Goal: Information Seeking & Learning: Compare options

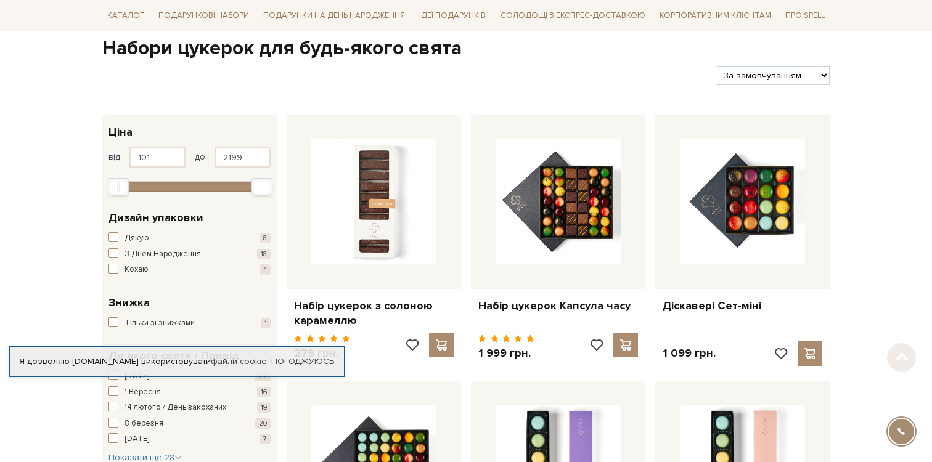
scroll to position [123, 0]
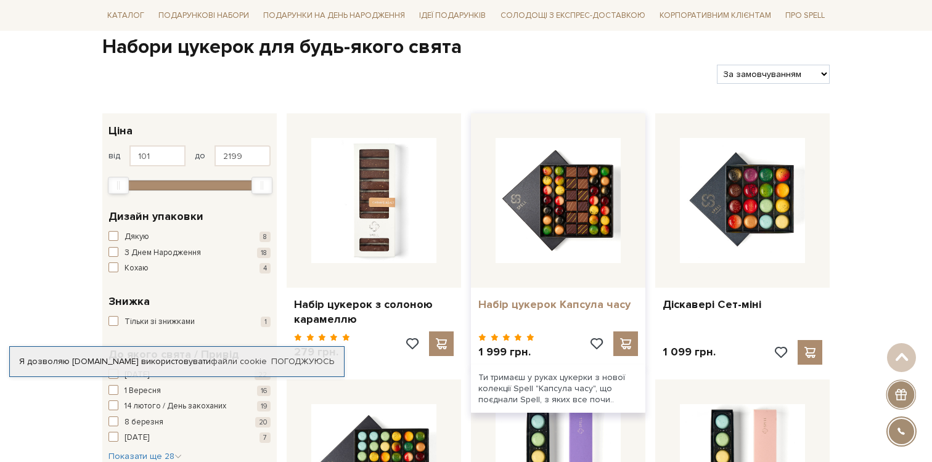
click at [568, 304] on link "Набір цукерок Капсула часу" at bounding box center [558, 305] width 160 height 14
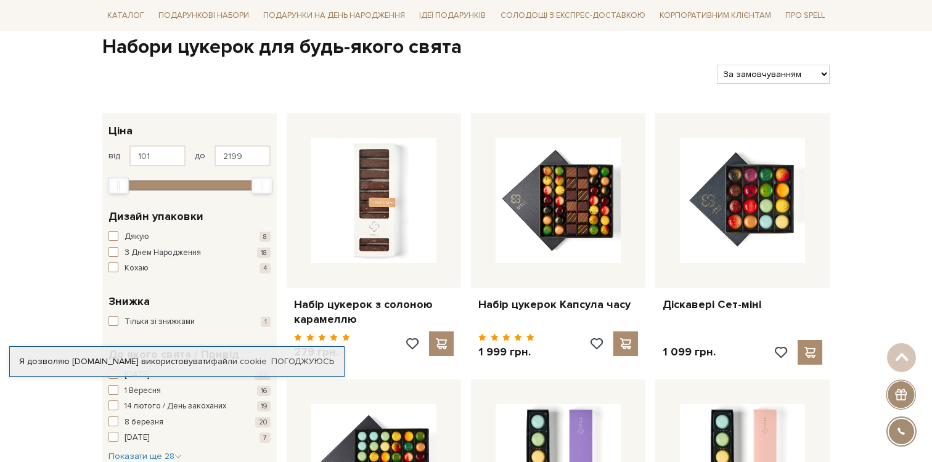
scroll to position [245, 0]
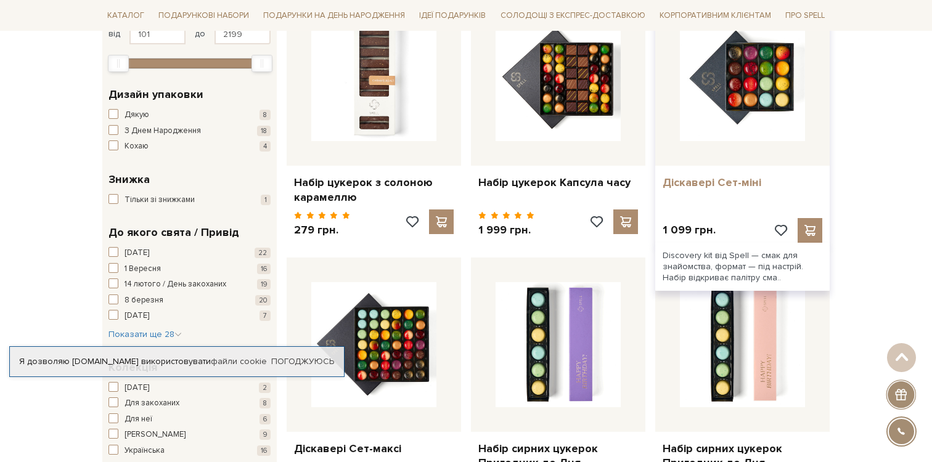
click at [698, 182] on link "Діскавері Сет-міні" at bounding box center [742, 183] width 160 height 14
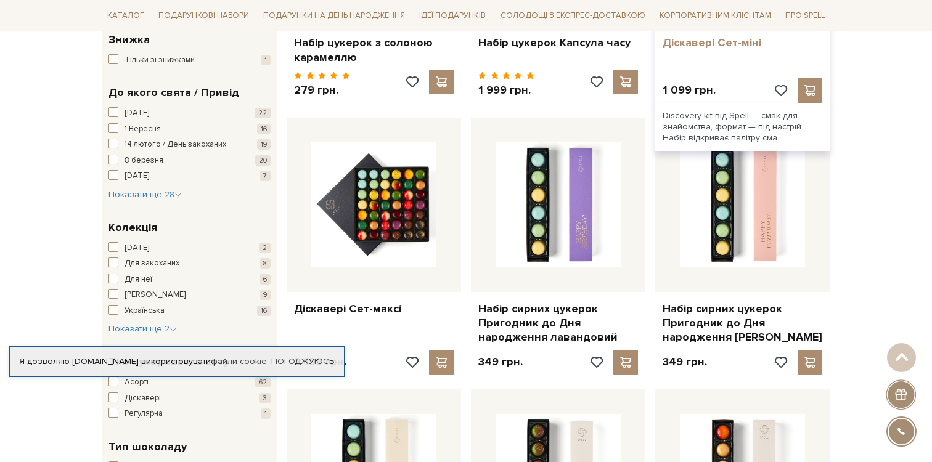
scroll to position [447, 0]
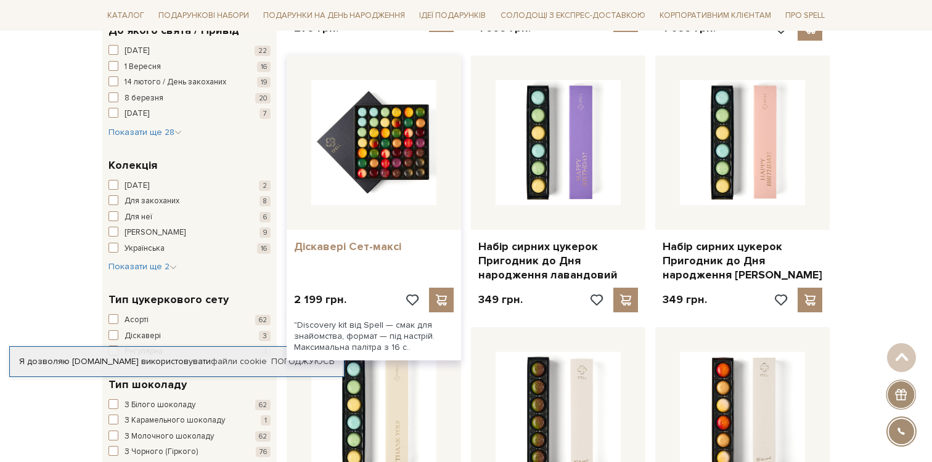
click at [359, 242] on link "Діскавері Сет-максі" at bounding box center [374, 247] width 160 height 14
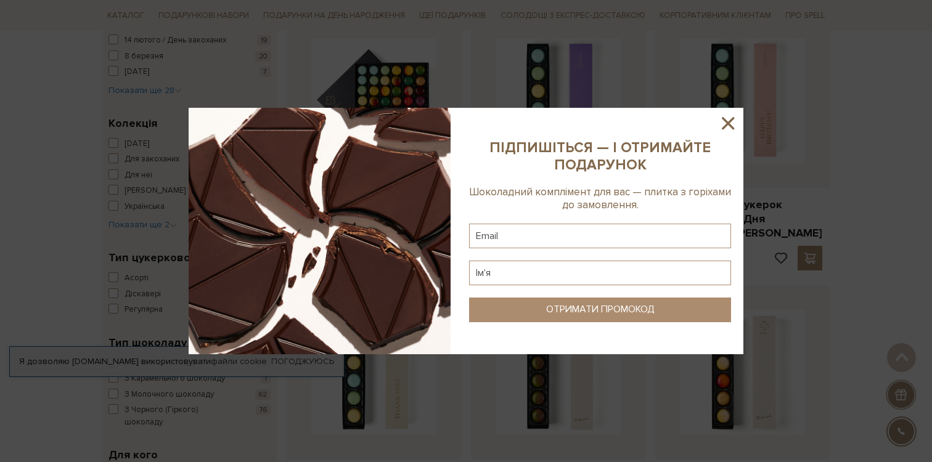
scroll to position [500, 0]
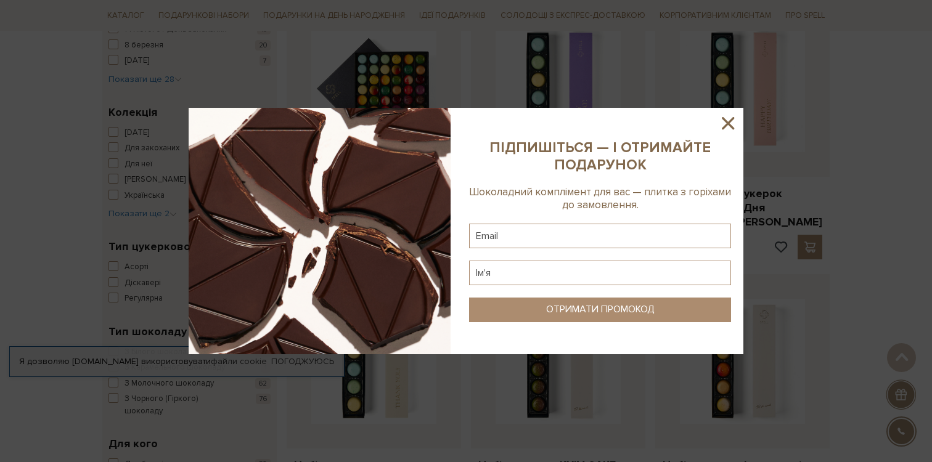
click at [726, 124] on icon at bounding box center [728, 123] width 12 height 12
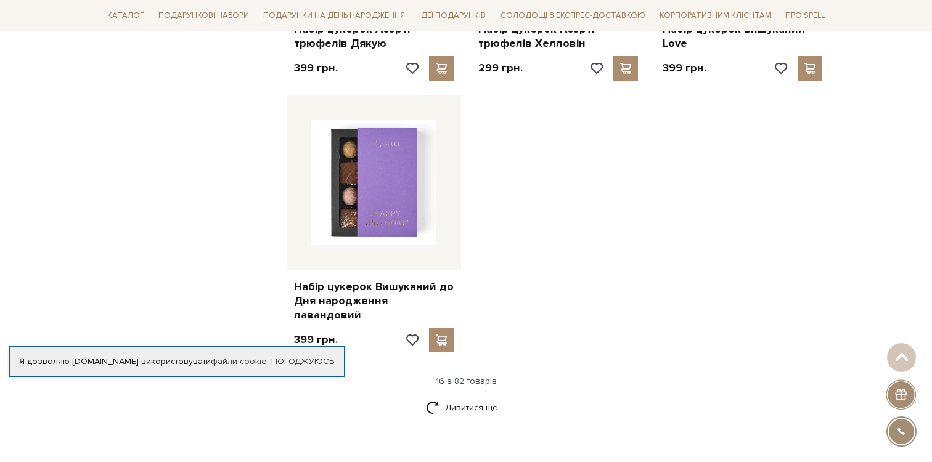
scroll to position [1349, 0]
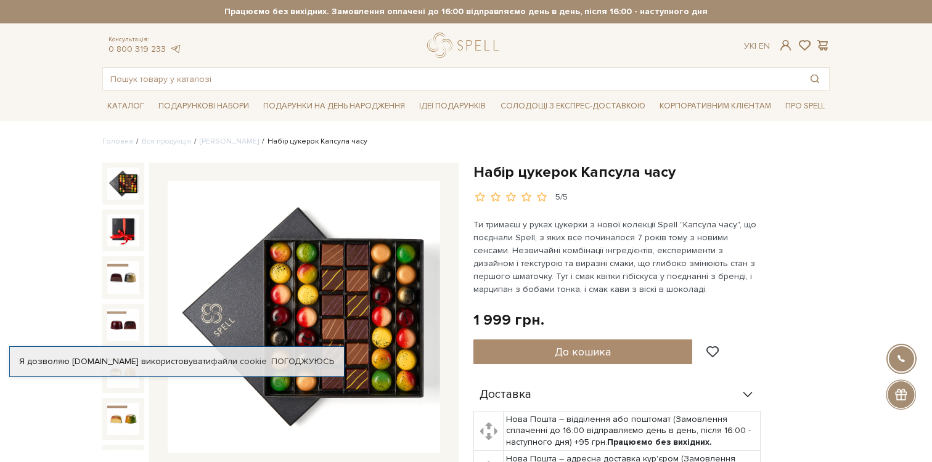
click at [327, 288] on img at bounding box center [304, 317] width 272 height 272
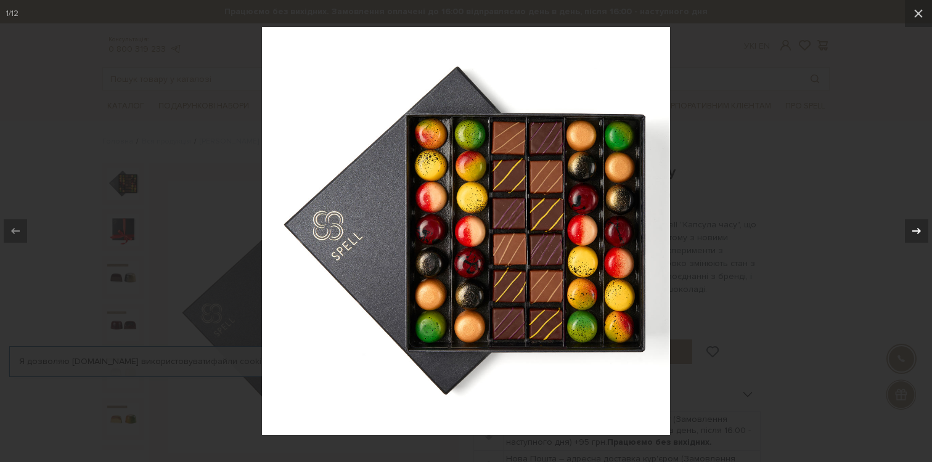
click at [919, 233] on icon at bounding box center [916, 231] width 15 height 15
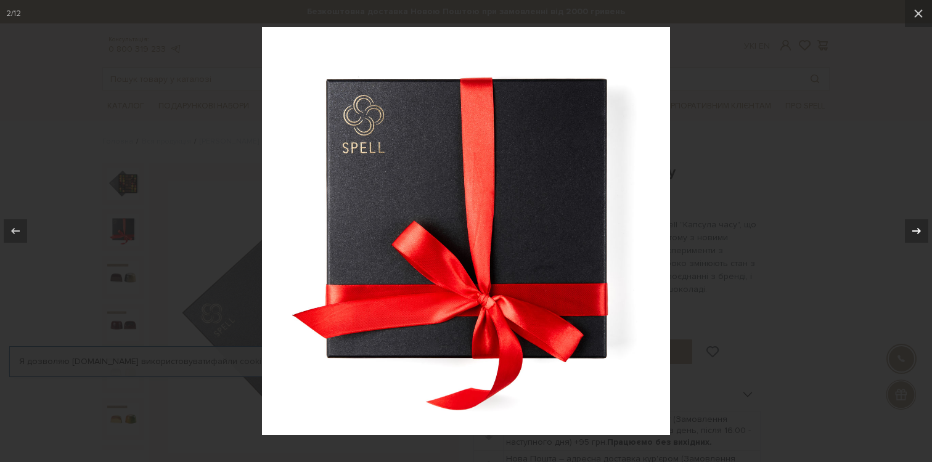
click at [910, 230] on icon at bounding box center [916, 231] width 15 height 15
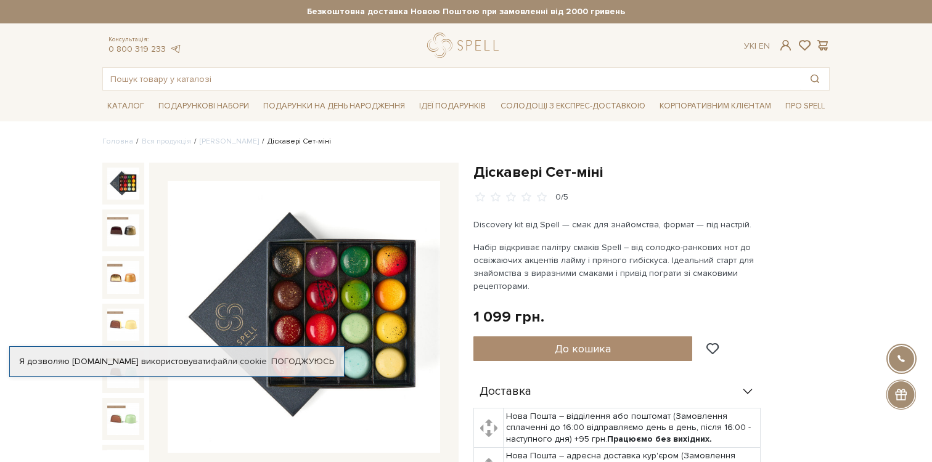
click at [368, 281] on img at bounding box center [304, 317] width 272 height 272
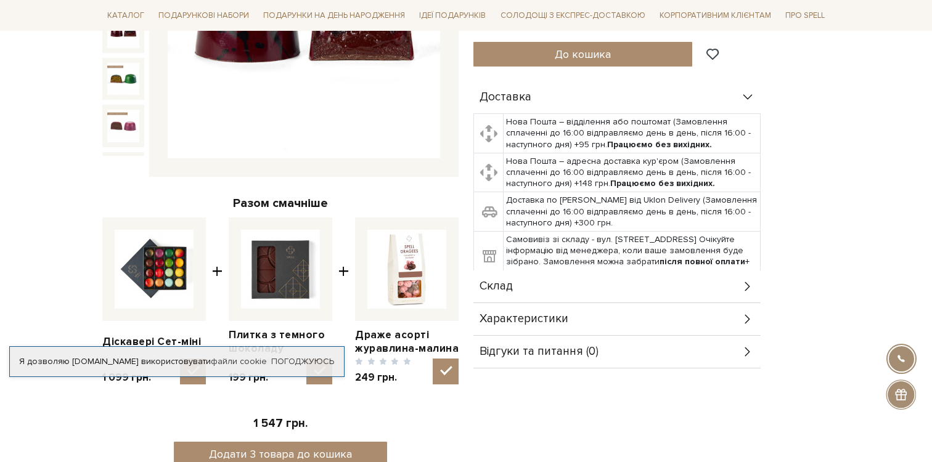
scroll to position [292, 0]
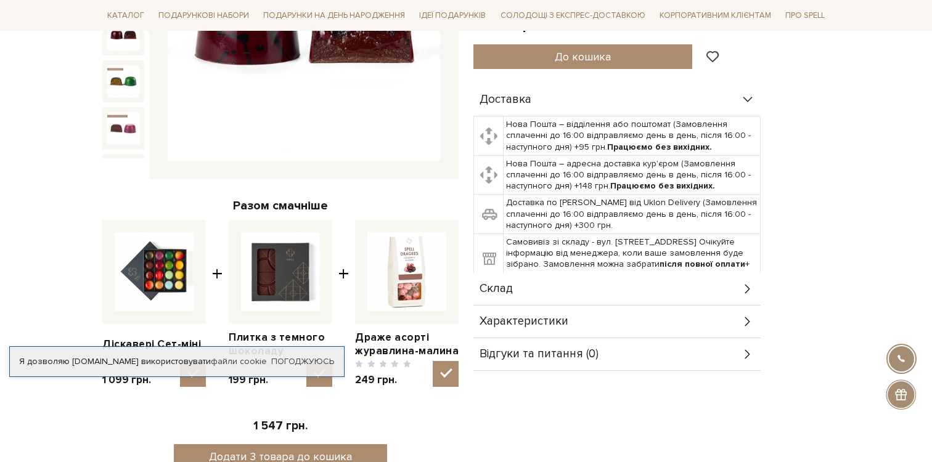
click at [525, 324] on span "Характеристики" at bounding box center [523, 321] width 89 height 11
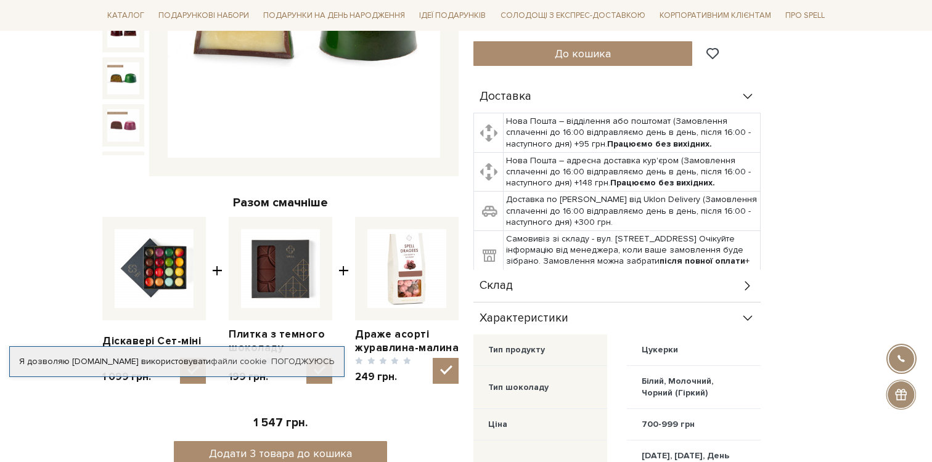
scroll to position [239, 0]
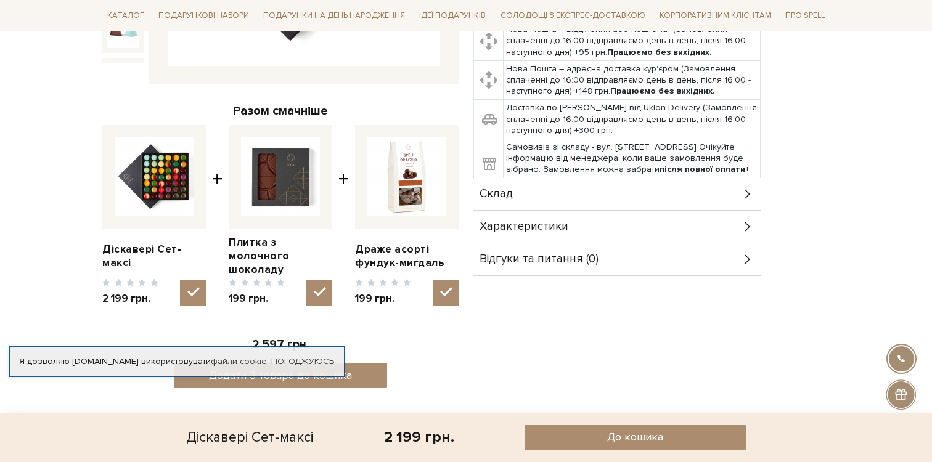
scroll to position [385, 0]
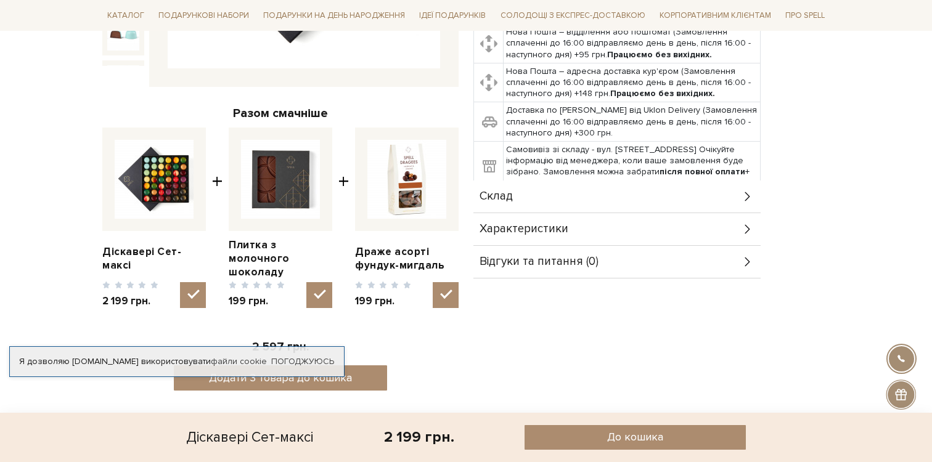
click at [705, 228] on div "Характеристики" at bounding box center [616, 229] width 287 height 32
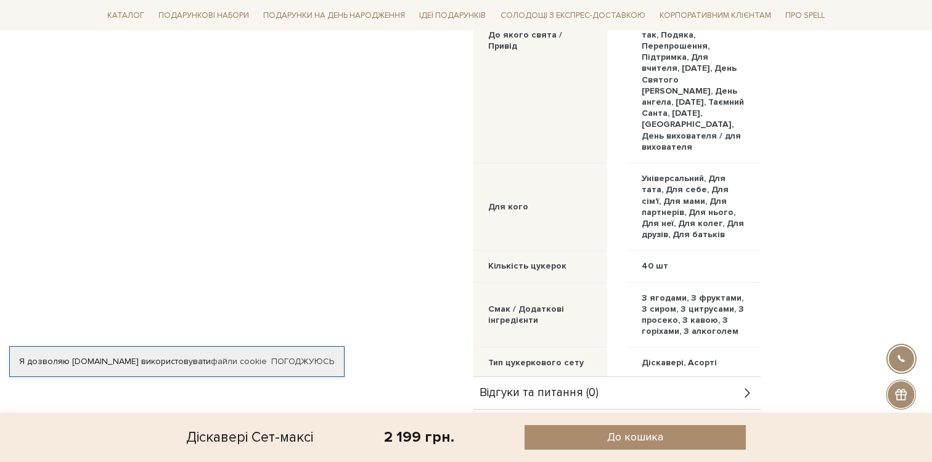
scroll to position [799, 0]
